Goal: Task Accomplishment & Management: Manage account settings

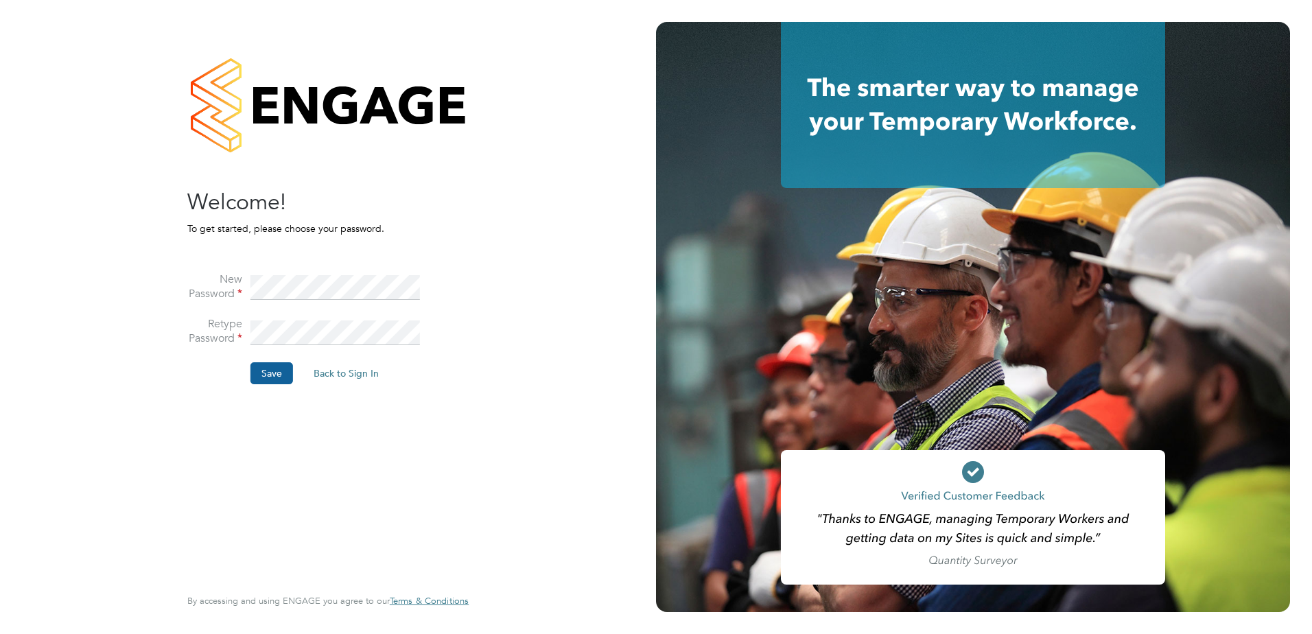
click at [277, 372] on button "Save" at bounding box center [271, 373] width 43 height 22
click at [233, 266] on button "Back to Sign In" at bounding box center [230, 268] width 87 height 22
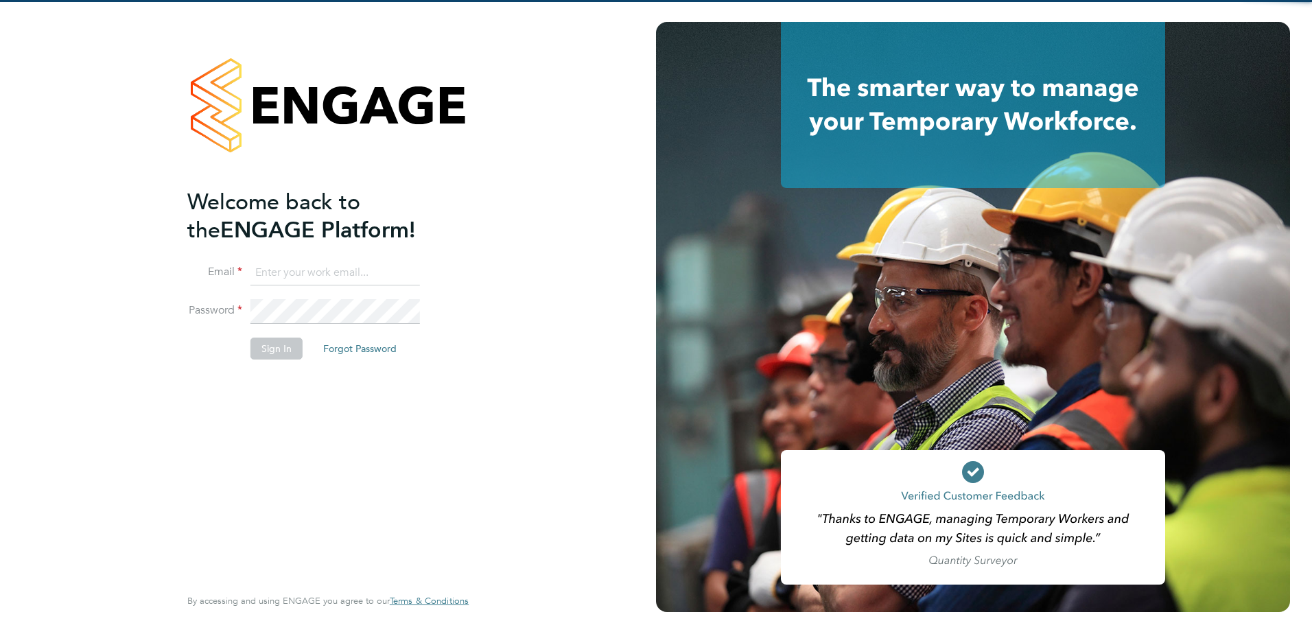
click at [322, 272] on input at bounding box center [334, 273] width 169 height 25
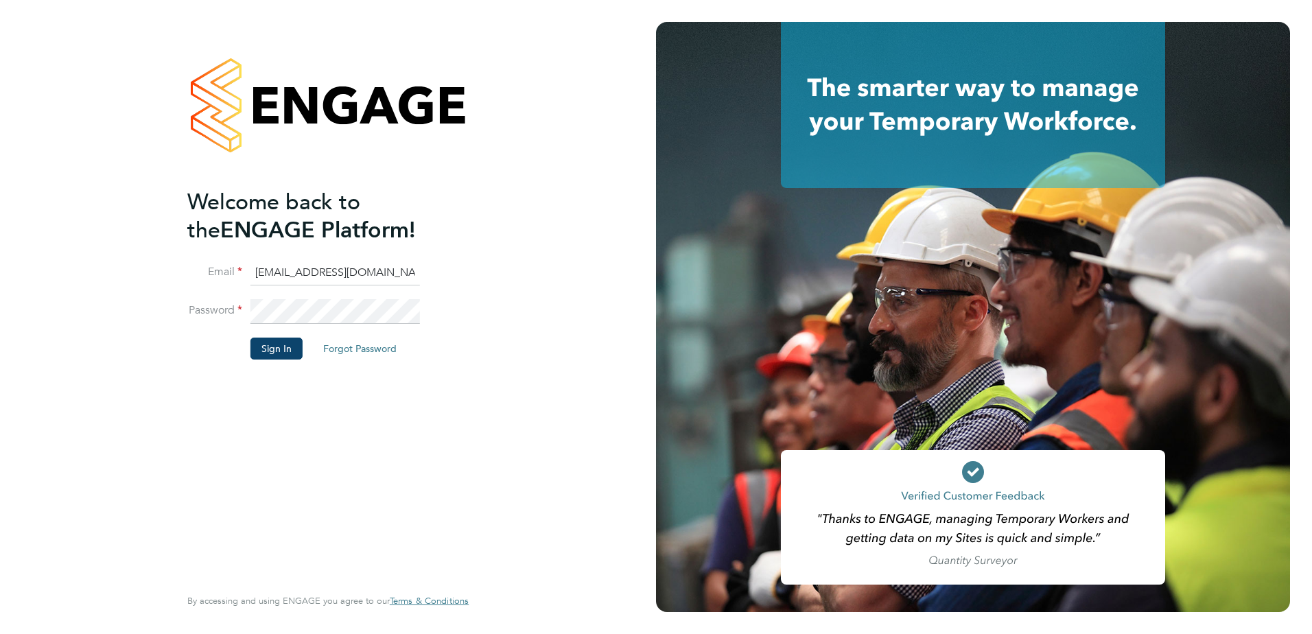
type input "kyriacos.savva@bgis.com"
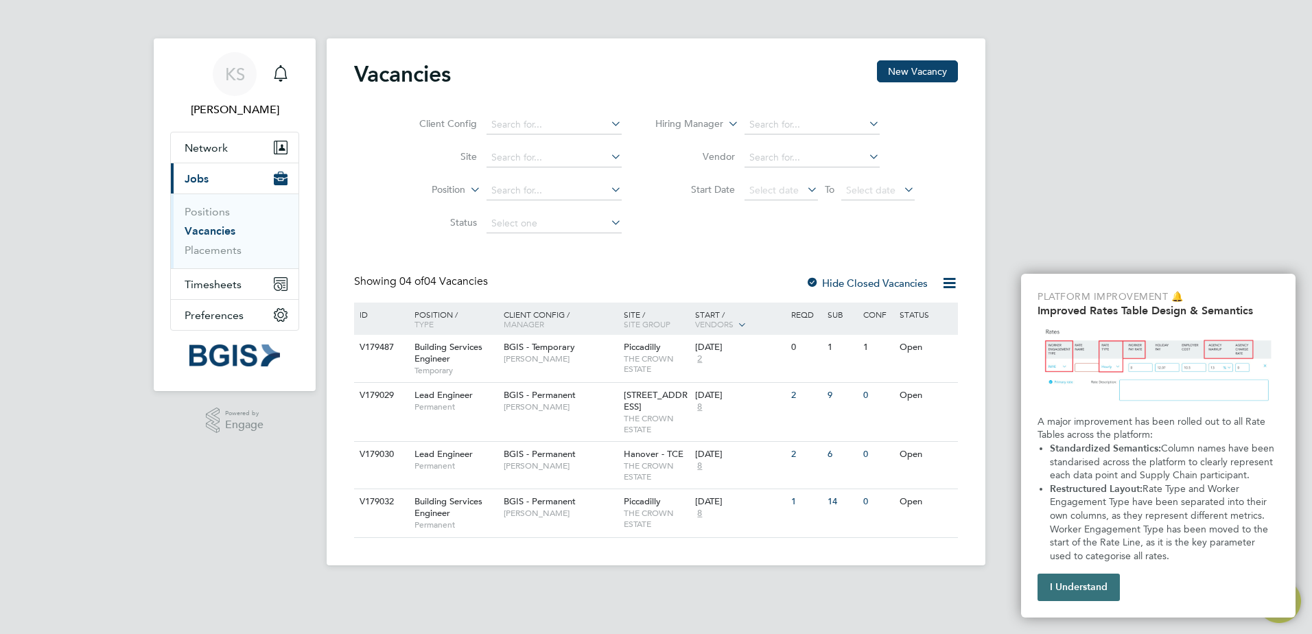
click at [1081, 592] on button "I Understand" at bounding box center [1078, 587] width 82 height 27
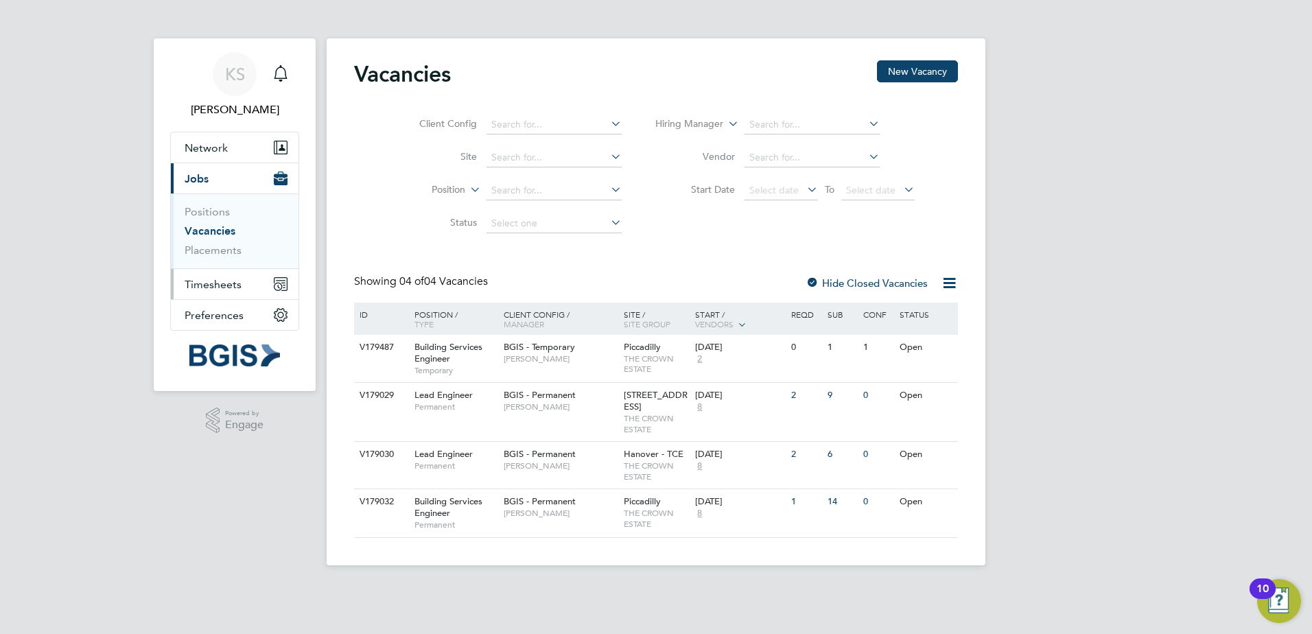
click at [228, 286] on span "Timesheets" at bounding box center [213, 284] width 57 height 13
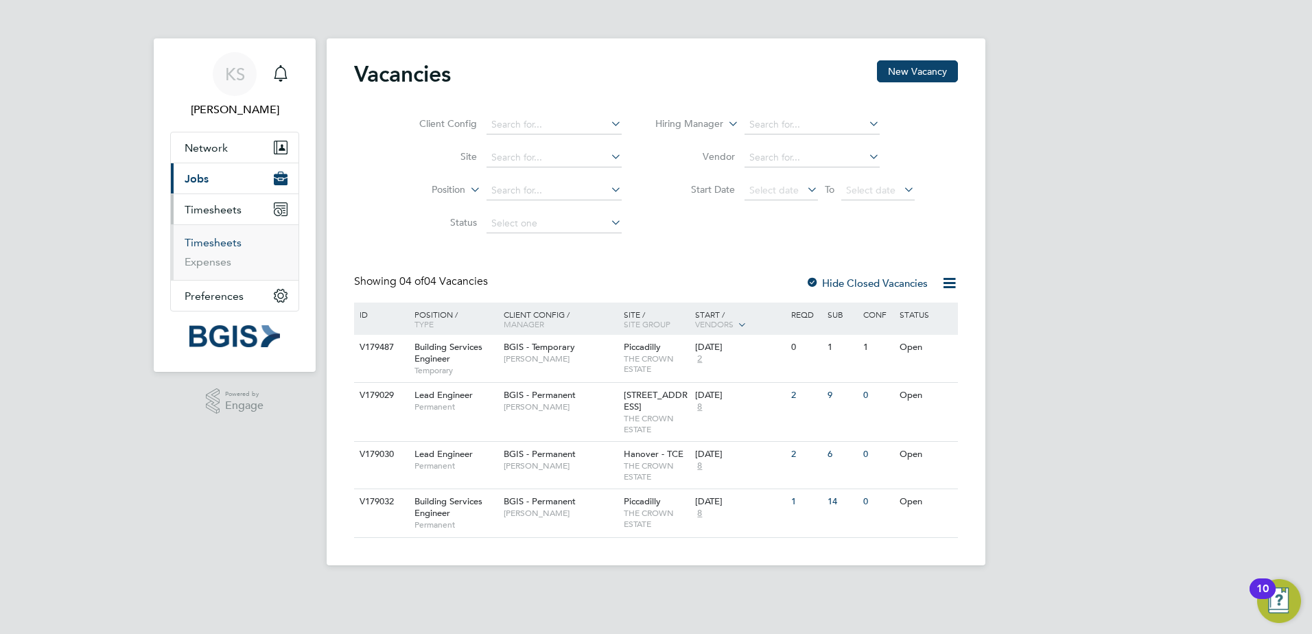
click at [214, 244] on link "Timesheets" at bounding box center [213, 242] width 57 height 13
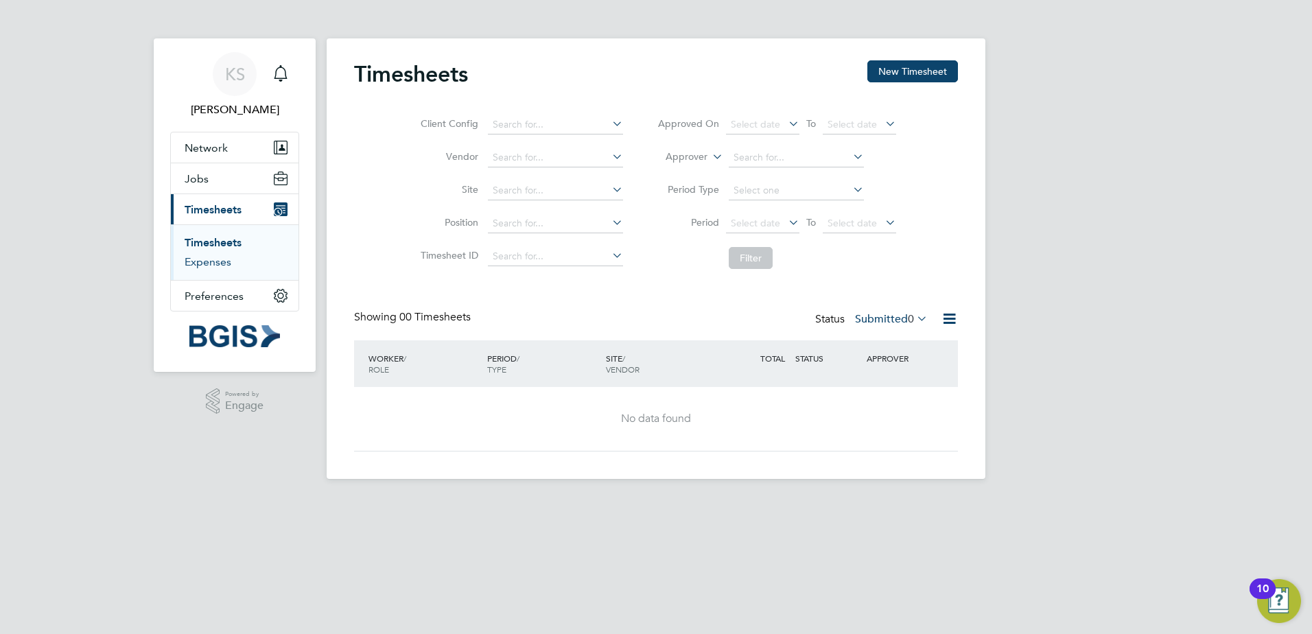
click at [218, 263] on link "Expenses" at bounding box center [208, 261] width 47 height 13
click at [228, 296] on span "Preferences" at bounding box center [214, 296] width 59 height 13
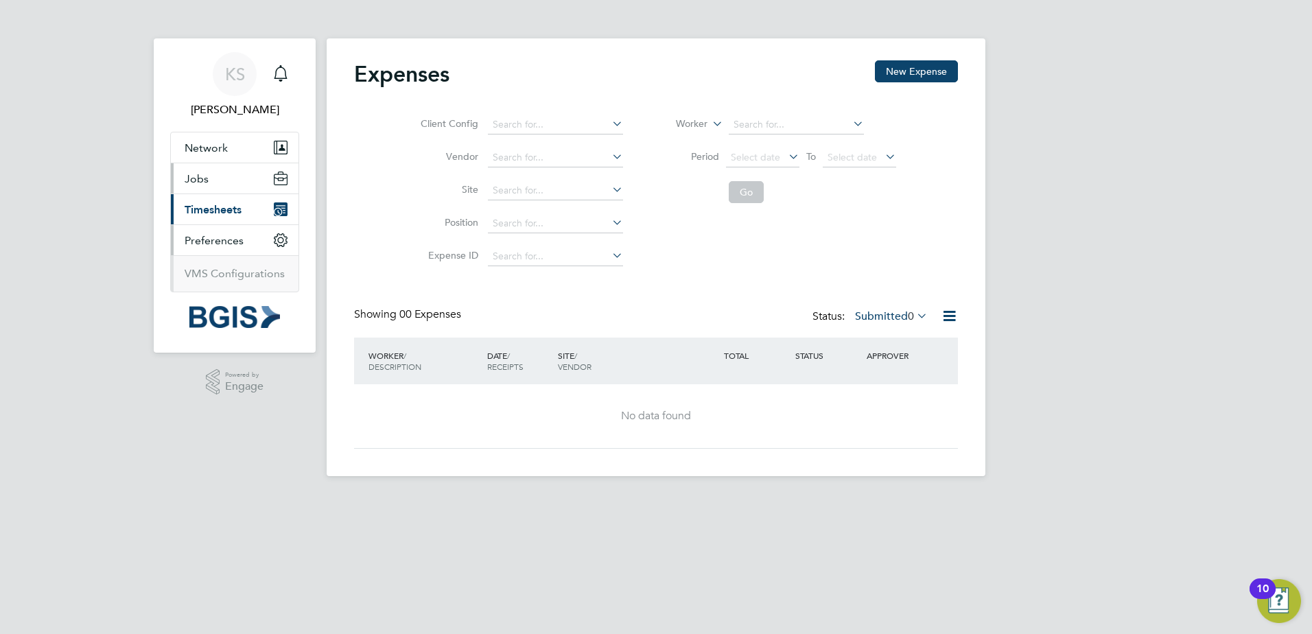
click at [214, 182] on button "Jobs" at bounding box center [235, 178] width 128 height 30
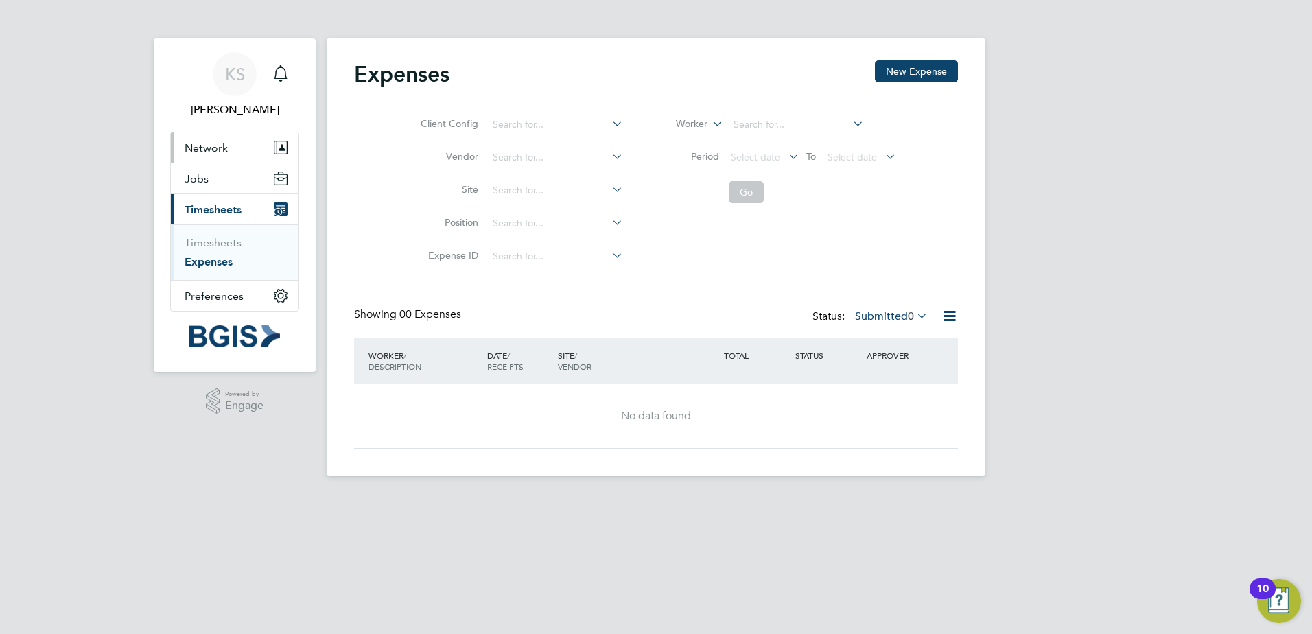
click at [206, 150] on span "Network" at bounding box center [206, 147] width 43 height 13
click at [196, 178] on link "Sites" at bounding box center [197, 180] width 24 height 13
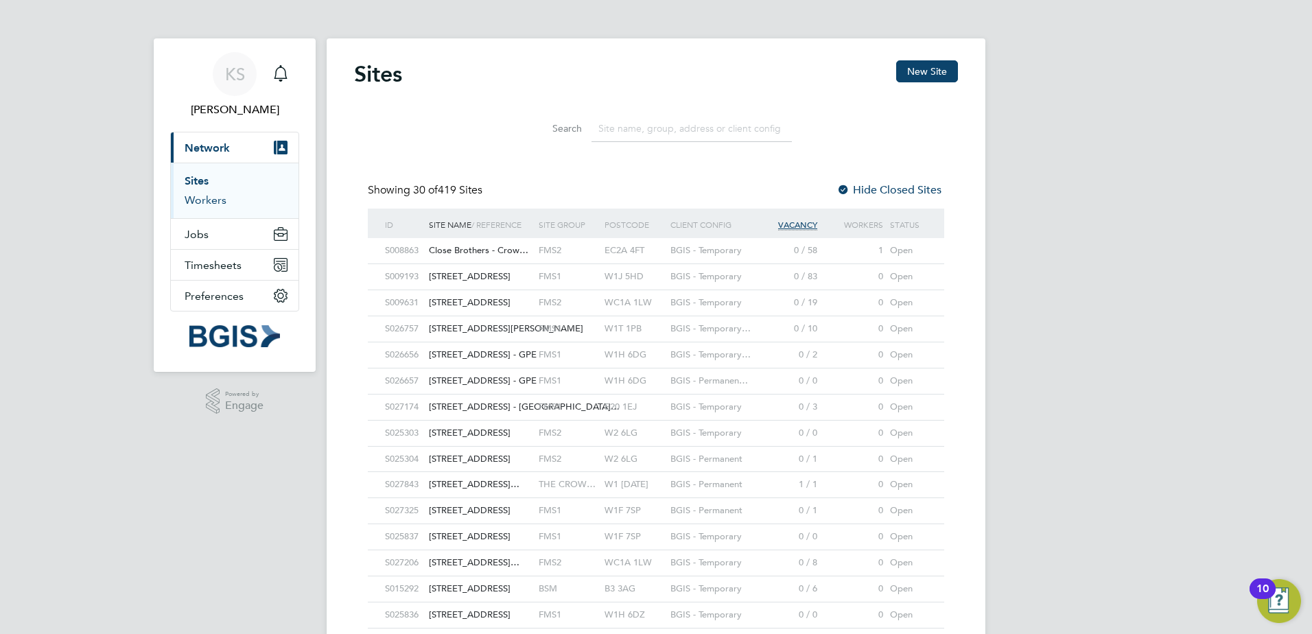
click at [207, 199] on link "Workers" at bounding box center [206, 199] width 42 height 13
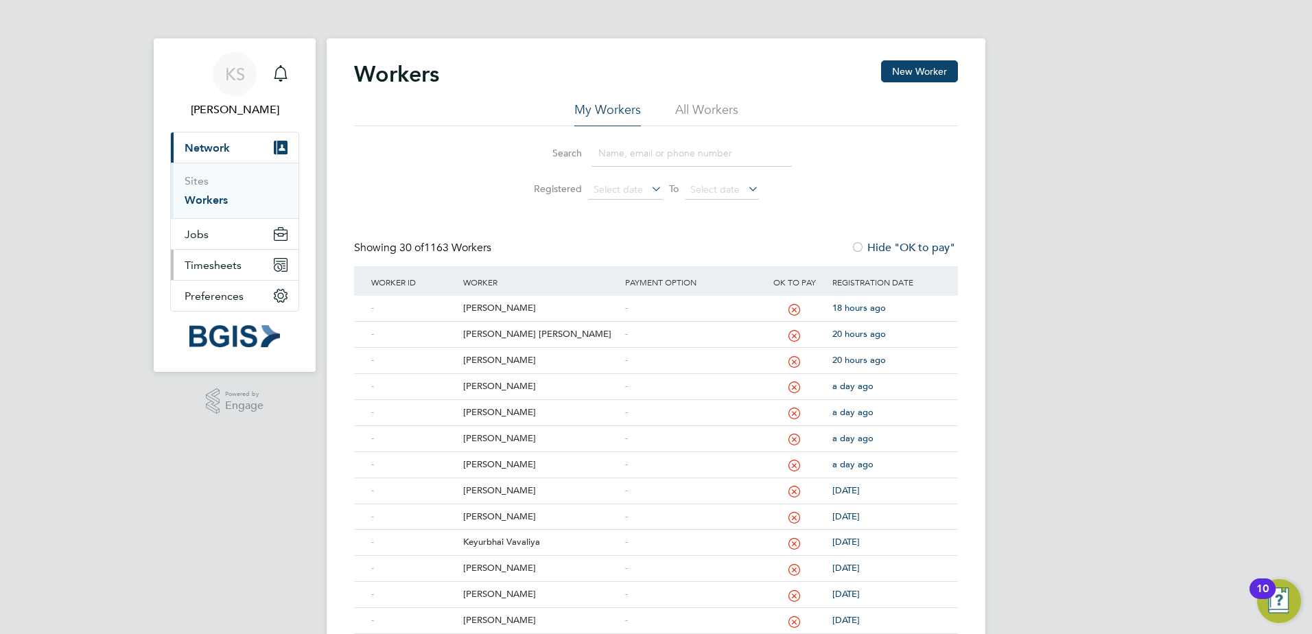
click at [209, 261] on span "Timesheets" at bounding box center [213, 265] width 57 height 13
click at [213, 241] on link "Timesheets" at bounding box center [213, 242] width 57 height 13
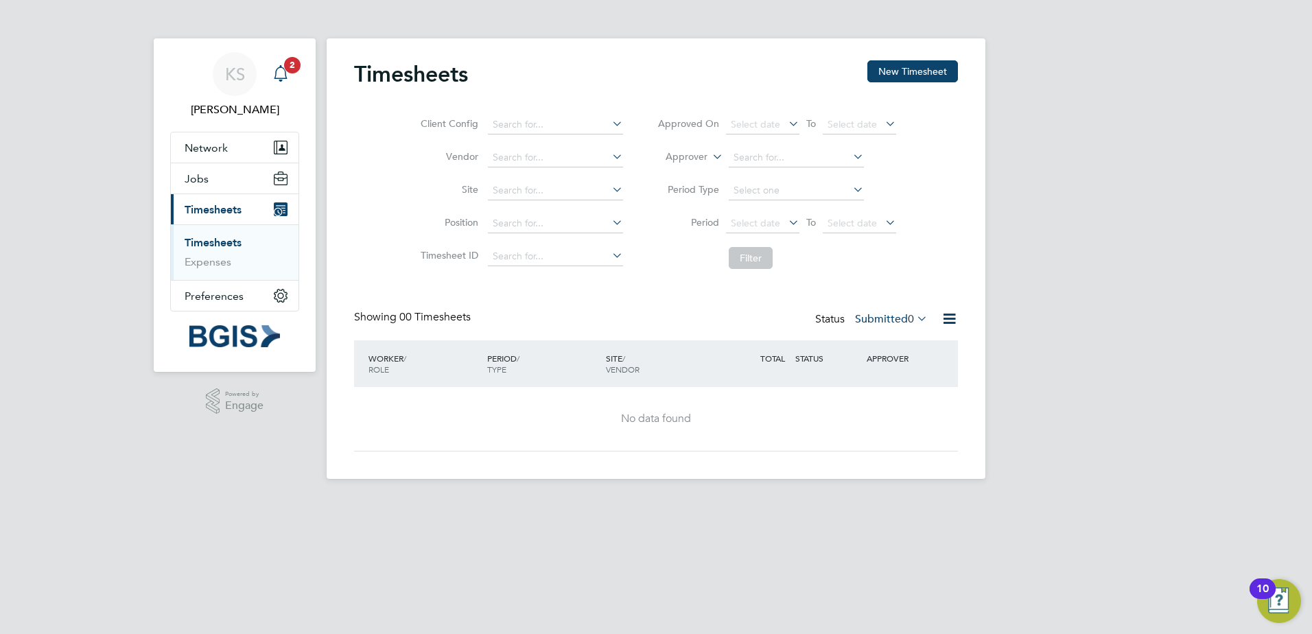
click at [287, 79] on icon "Main navigation" at bounding box center [280, 73] width 16 height 16
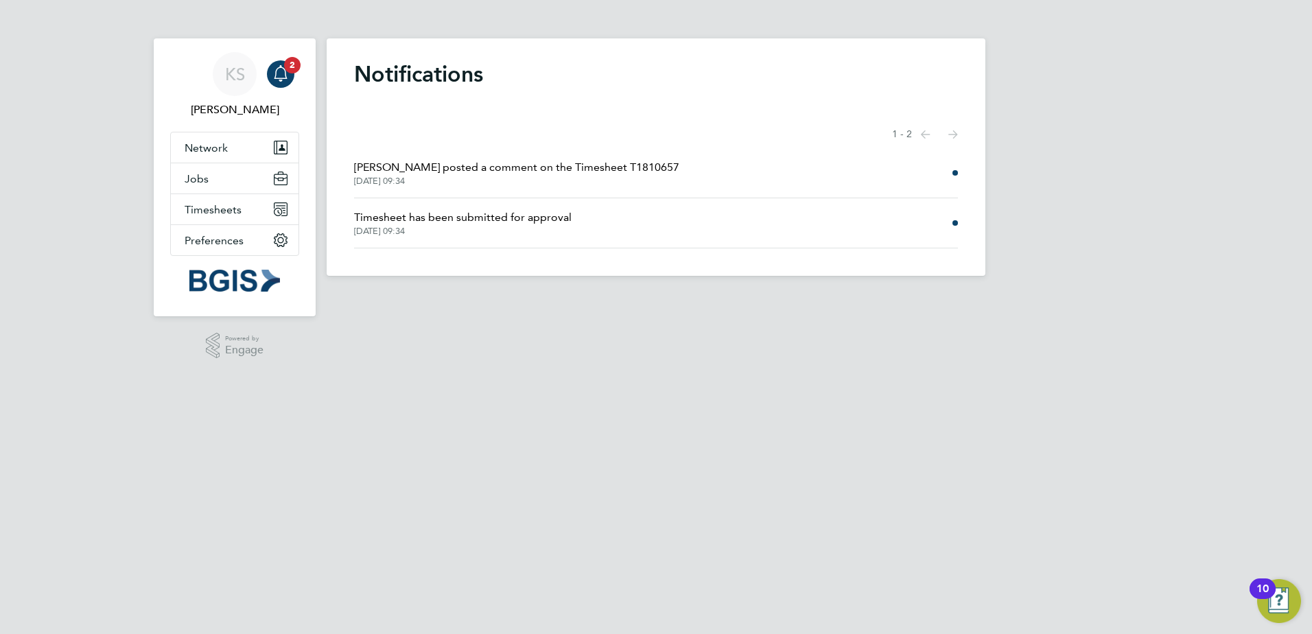
click at [538, 220] on span "Timesheet has been submitted for approval" at bounding box center [463, 217] width 218 height 16
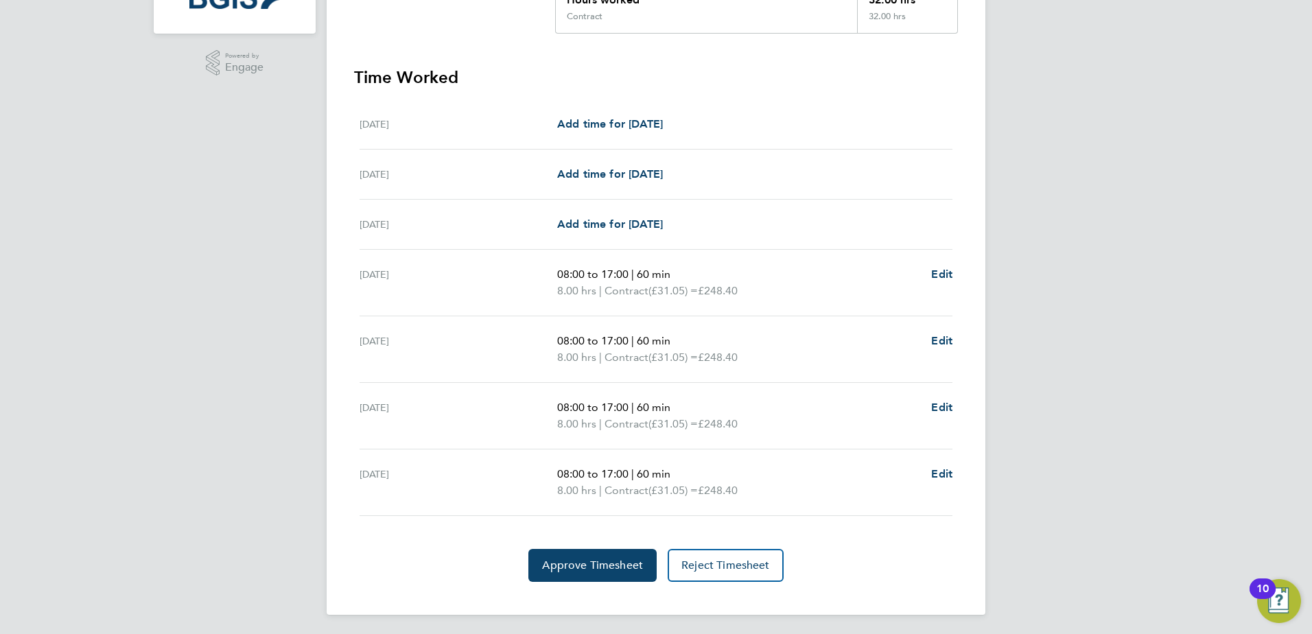
scroll to position [341, 0]
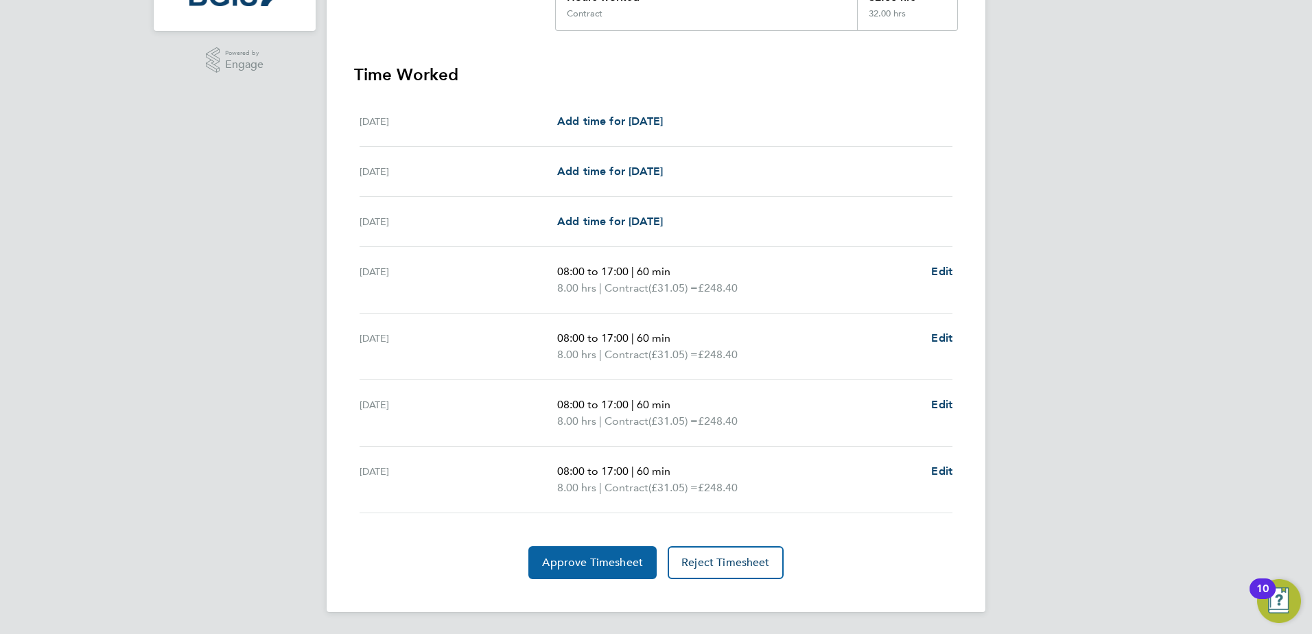
click at [598, 559] on span "Approve Timesheet" at bounding box center [592, 563] width 101 height 14
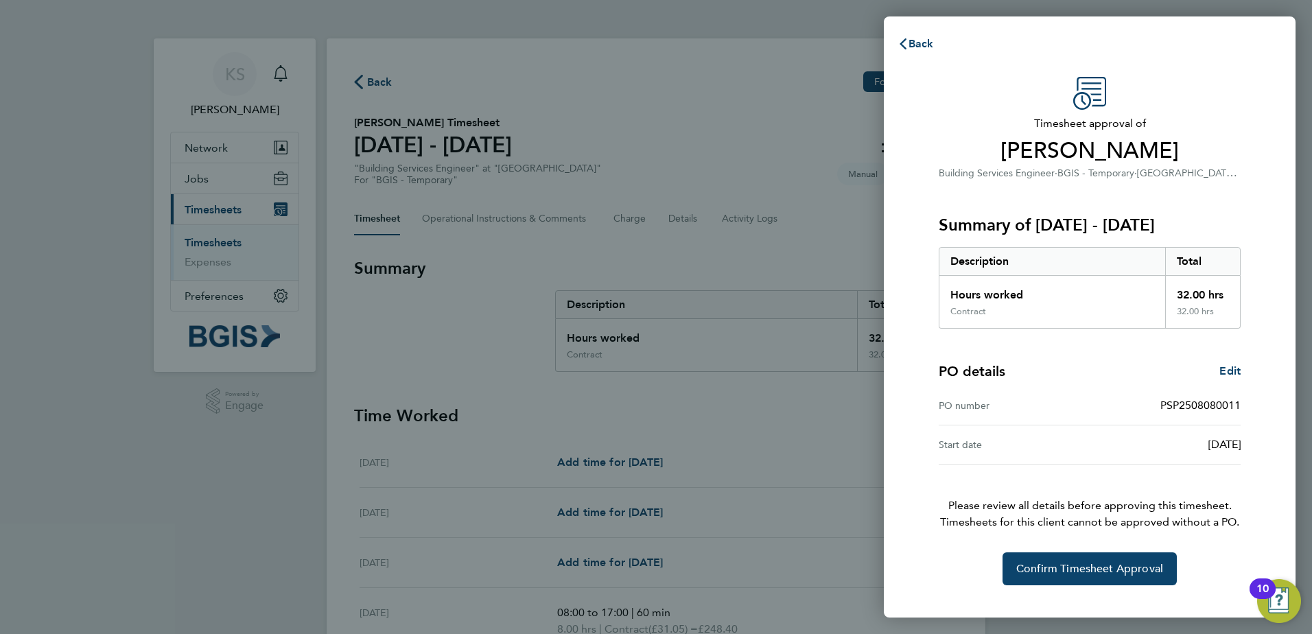
click at [1262, 589] on div "10" at bounding box center [1262, 598] width 12 height 18
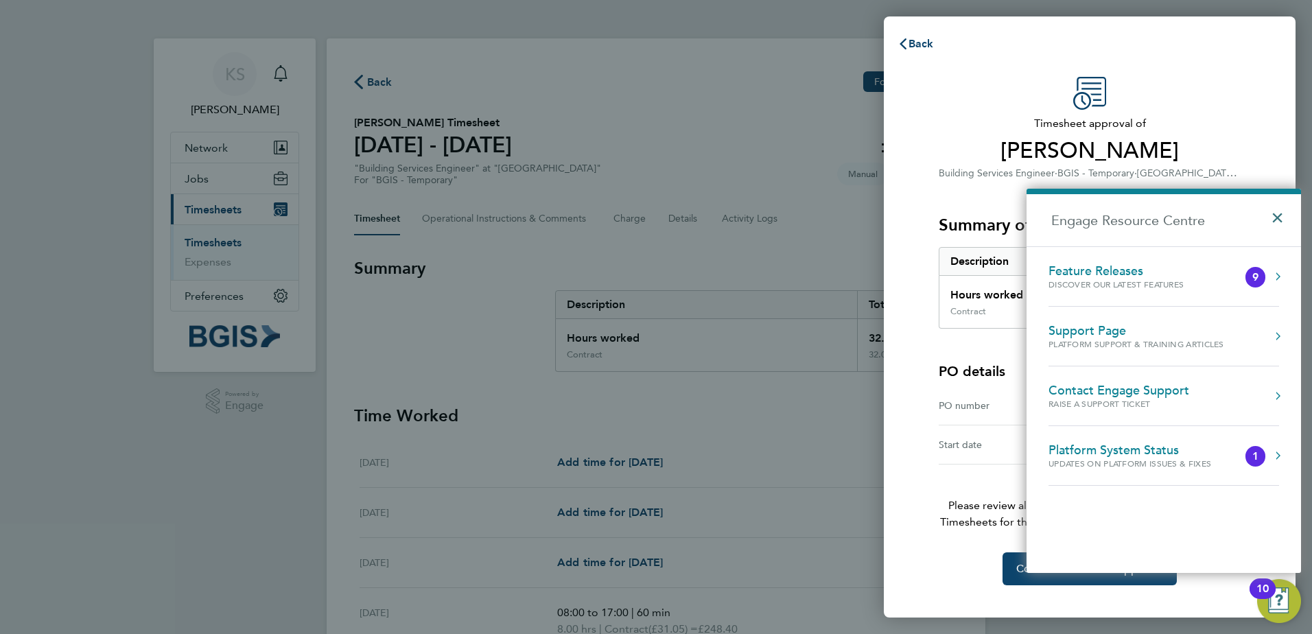
click at [1278, 218] on button "×" at bounding box center [1281, 213] width 20 height 30
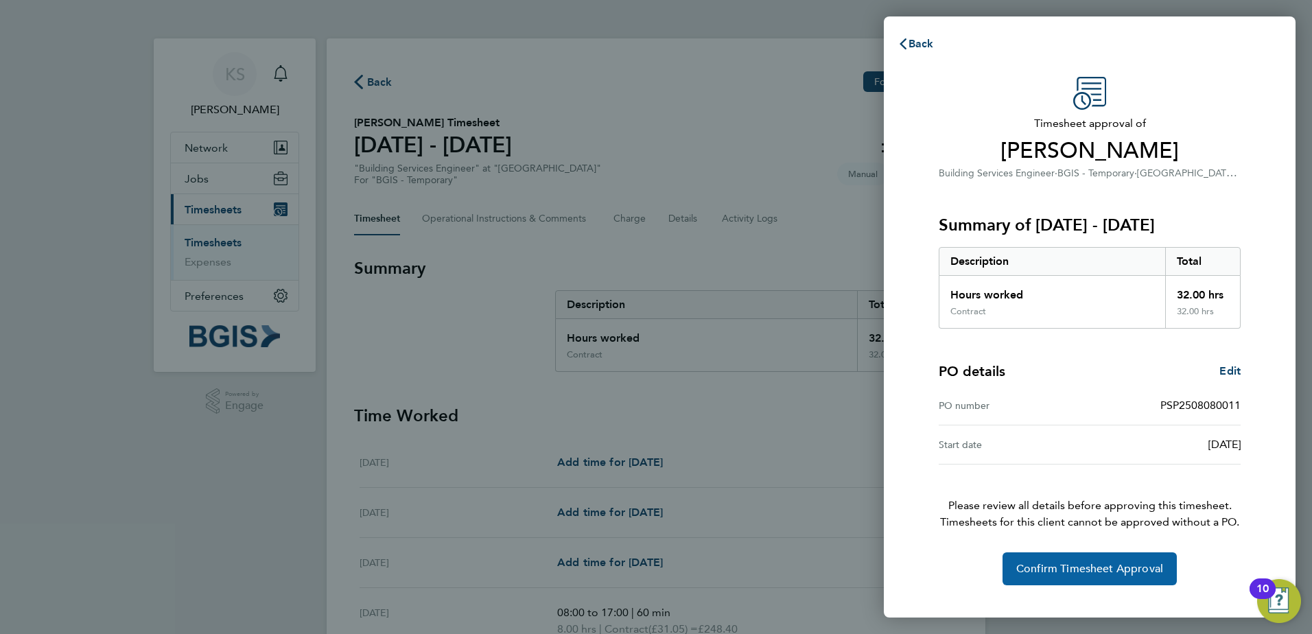
click at [1106, 575] on span "Confirm Timesheet Approval" at bounding box center [1089, 569] width 147 height 14
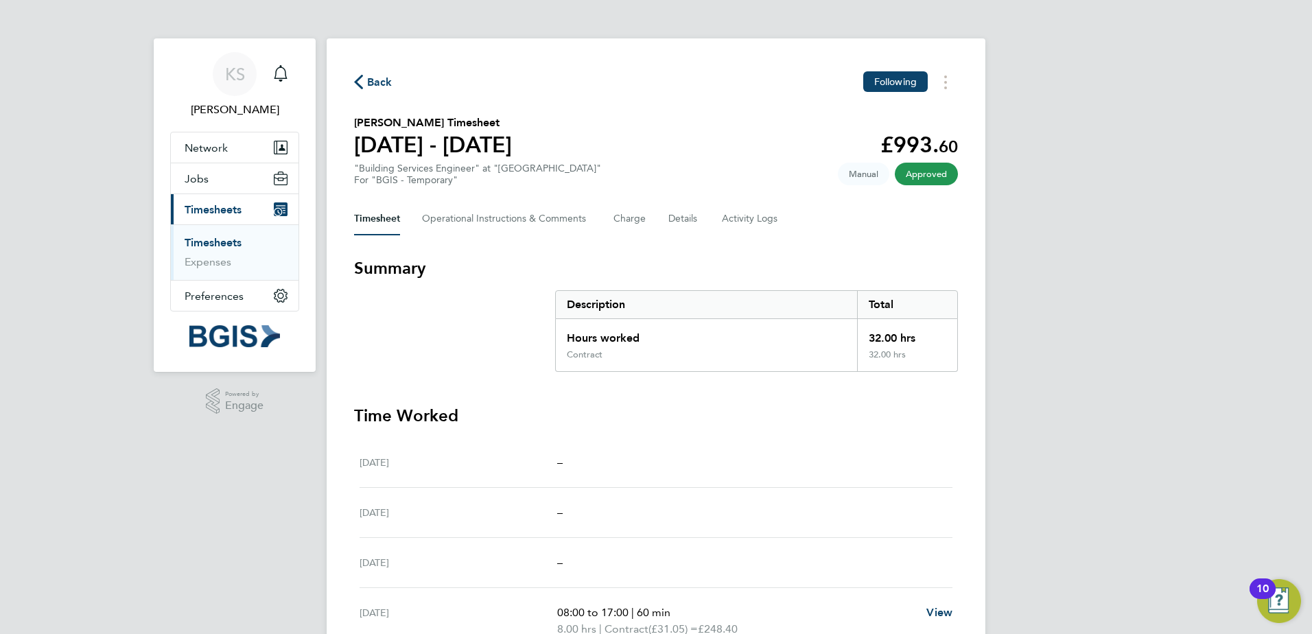
click at [219, 243] on link "Timesheets" at bounding box center [213, 242] width 57 height 13
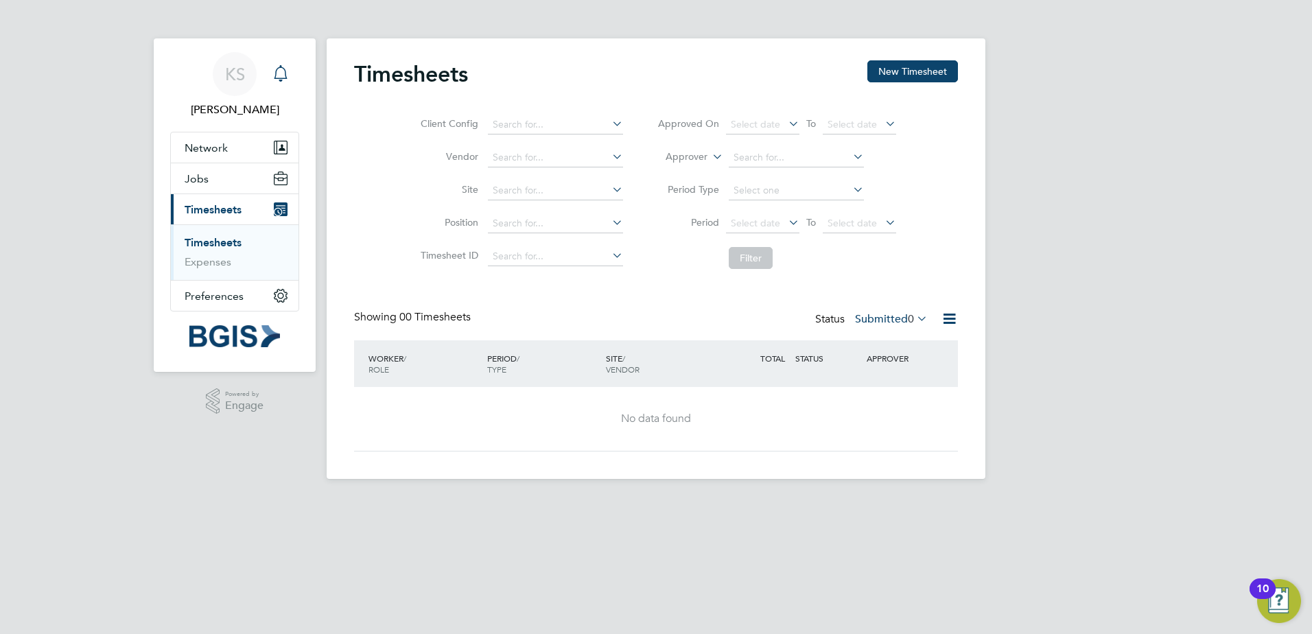
click at [283, 78] on icon "Main navigation" at bounding box center [280, 72] width 13 height 14
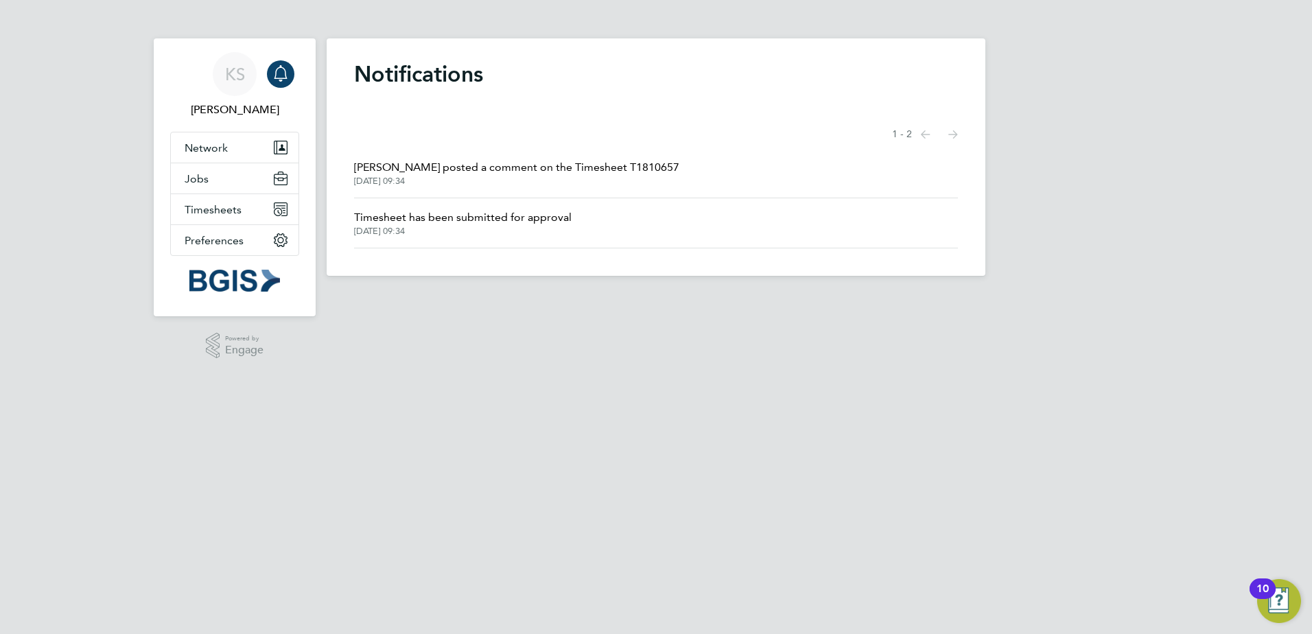
click at [483, 172] on span "[PERSON_NAME] posted a comment on the Timesheet T1810657" at bounding box center [516, 167] width 325 height 16
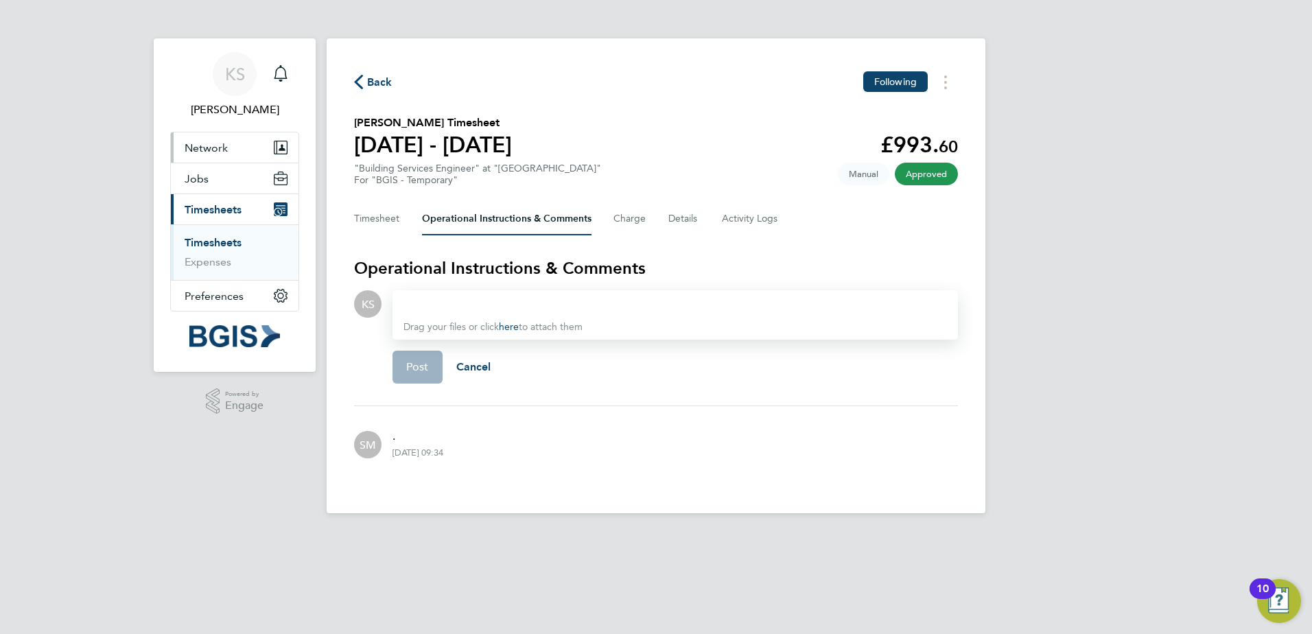
click at [224, 148] on span "Network" at bounding box center [206, 147] width 43 height 13
click at [283, 78] on icon "Main navigation" at bounding box center [280, 72] width 13 height 14
